Goal: Information Seeking & Learning: Find specific fact

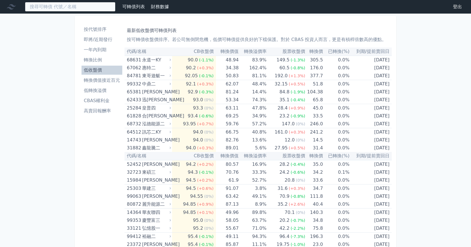
click at [58, 6] on input at bounding box center [70, 7] width 91 height 10
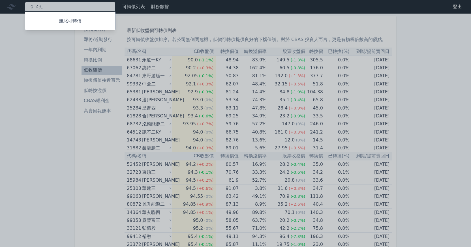
type input "光"
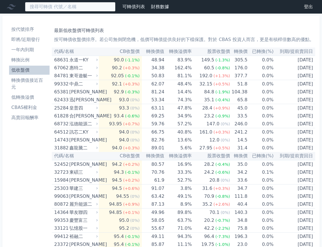
click at [57, 7] on input at bounding box center [70, 7] width 91 height 10
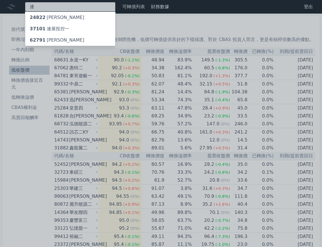
type input "聯"
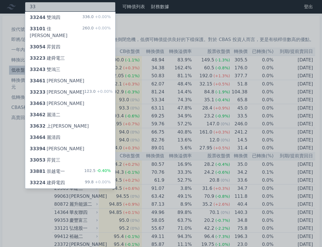
type input "3"
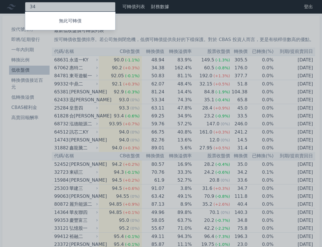
type input "3"
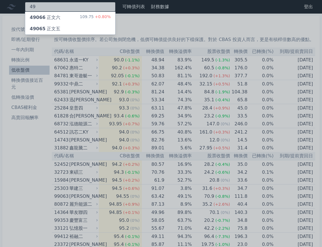
type input "4"
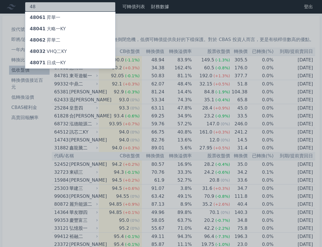
type input "4"
type input "497"
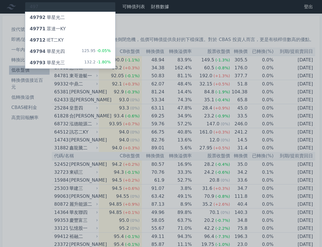
click at [82, 63] on div "49793 華星光三 132.2 -1.80%" at bounding box center [70, 62] width 90 height 11
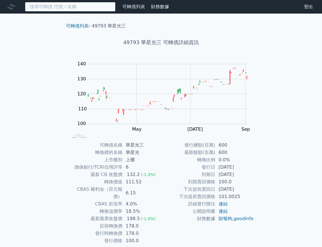
click at [60, 8] on input at bounding box center [70, 7] width 91 height 10
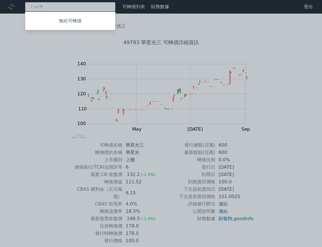
type input "全"
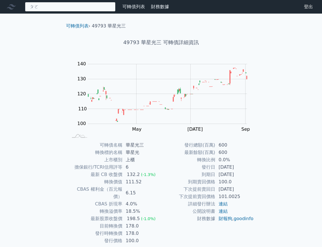
type input "波"
type input "I"
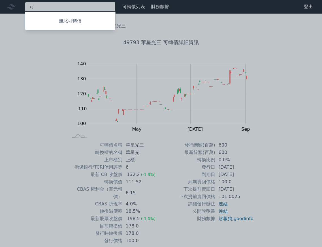
type input "c"
type input "環"
type input "訊"
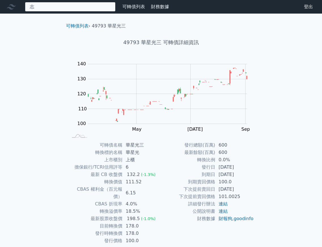
type input "智"
click at [60, 10] on input at bounding box center [70, 7] width 91 height 10
click at [60, 5] on input at bounding box center [70, 7] width 91 height 10
type input "聯"
type input "貿"
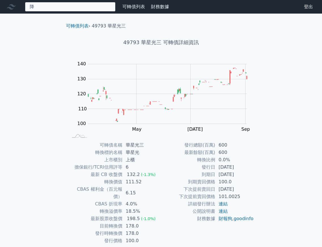
type input "祥"
type input "ㄉ"
type input "5"
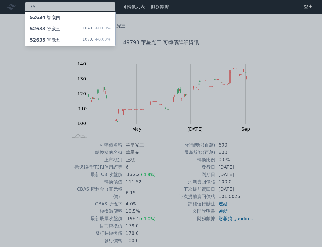
type input "3"
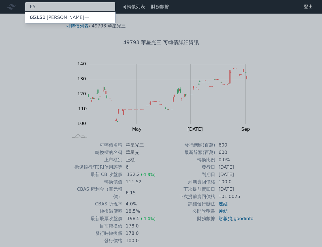
type input "6"
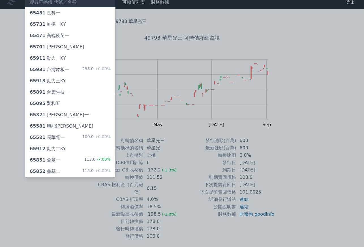
click at [291, 70] on div at bounding box center [182, 123] width 364 height 247
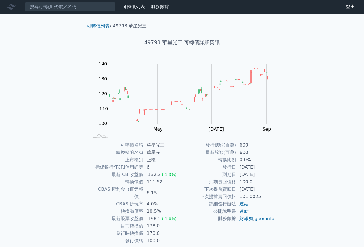
click at [138, 10] on div "65481 長科一 65731 虹揚一KY 65471 高端疫苗一 65701 維田一 65911 動力一KY 65931 台灣銘板一 298.0 +0.00…" at bounding box center [85, 7] width 171 height 10
click at [138, 8] on link "可轉債列表" at bounding box center [133, 6] width 23 height 5
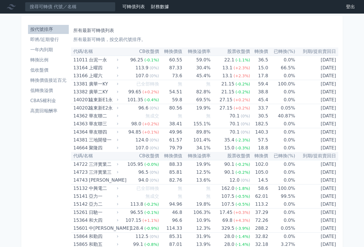
click at [46, 71] on li "低收盤價" at bounding box center [48, 70] width 41 height 7
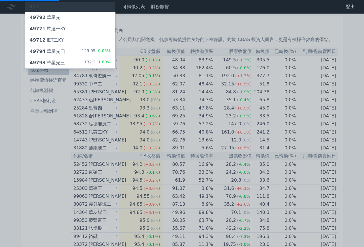
click at [34, 168] on div at bounding box center [182, 123] width 364 height 247
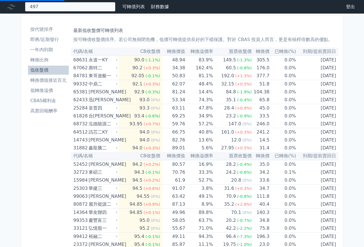
click at [70, 9] on div "497 49792 華星光二 49771 眾達一KY 49712 IET二KY 49794 華星光四 125.95 -0.05% 49793 華星光三 132…" at bounding box center [70, 7] width 91 height 10
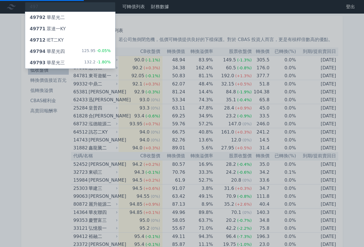
click at [55, 8] on div at bounding box center [182, 123] width 364 height 247
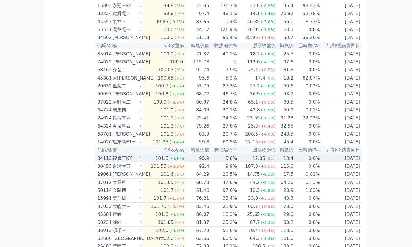
scroll to position [847, 0]
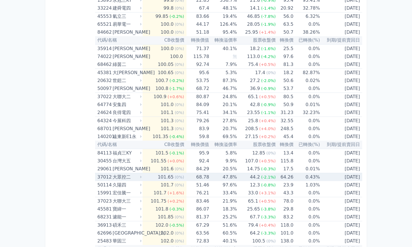
click at [141, 177] on icon at bounding box center [141, 177] width 4 height 4
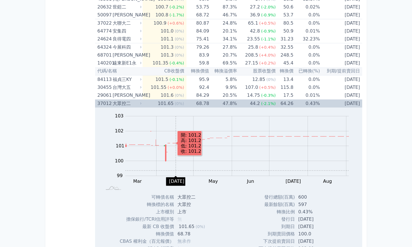
scroll to position [937, 0]
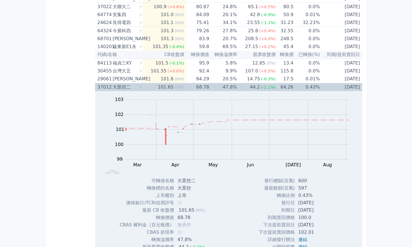
click at [141, 88] on icon at bounding box center [141, 87] width 4 height 4
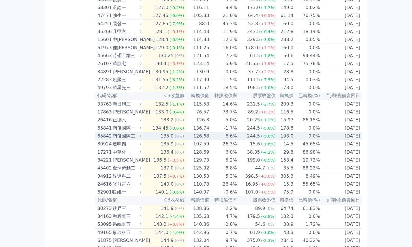
scroll to position [2411, 0]
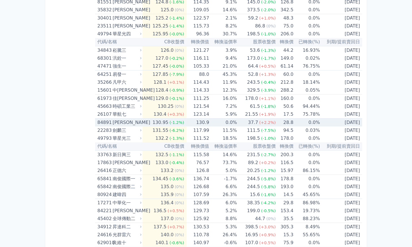
click at [166, 125] on div "130.95" at bounding box center [160, 123] width 18 height 8
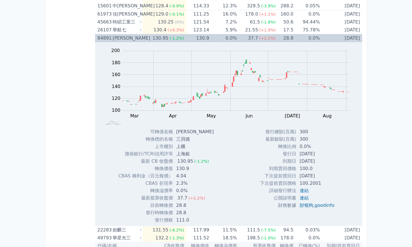
scroll to position [2502, 0]
